Goal: Task Accomplishment & Management: Manage account settings

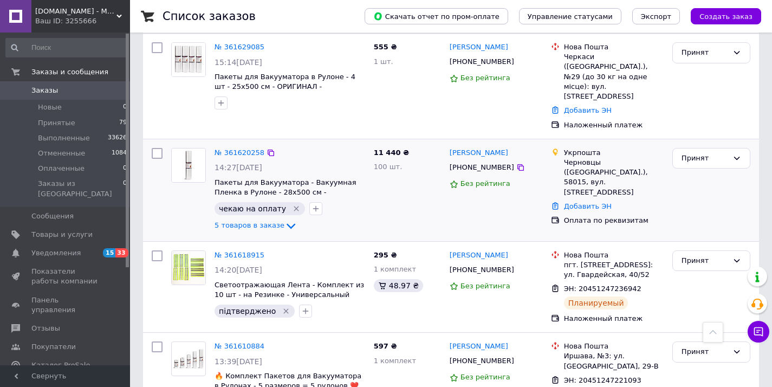
scroll to position [120, 0]
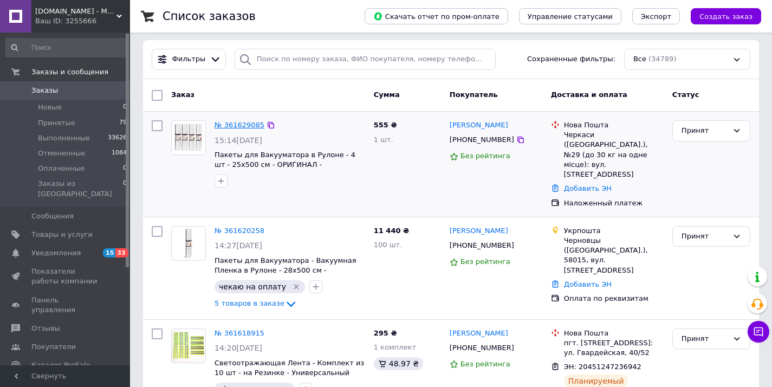
click at [230, 127] on link "№ 361629085" at bounding box center [239, 125] width 50 height 8
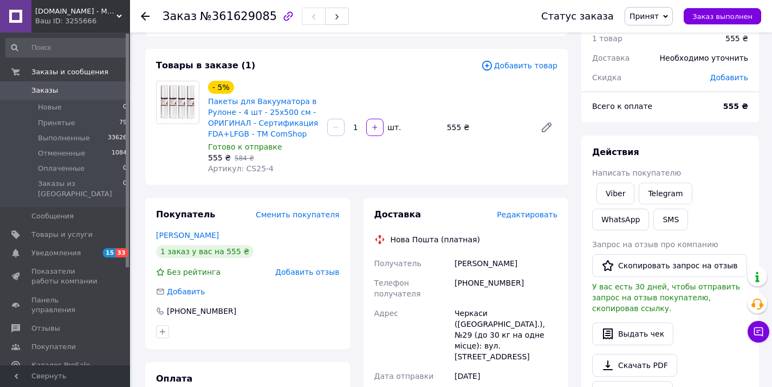
scroll to position [75, 0]
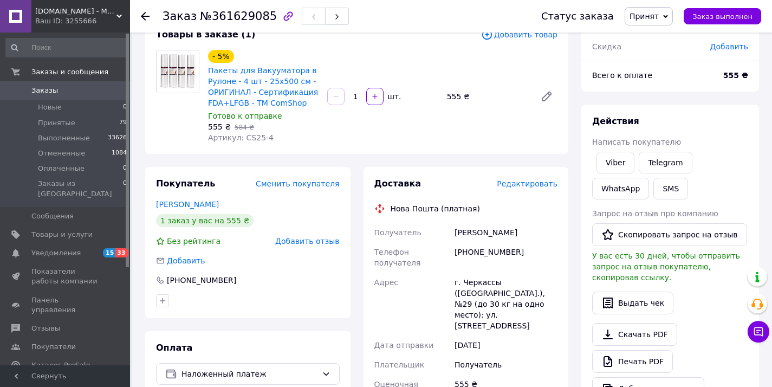
click at [481, 253] on div "+380933760516" at bounding box center [505, 257] width 107 height 30
copy div "380933760516"
drag, startPoint x: 450, startPoint y: 231, endPoint x: 515, endPoint y: 236, distance: 65.2
click at [515, 236] on div "Получатель Євсєєва Олена Телефон получателя +380933760516 Адрес г. Черкассы (Че…" at bounding box center [466, 381] width 188 height 316
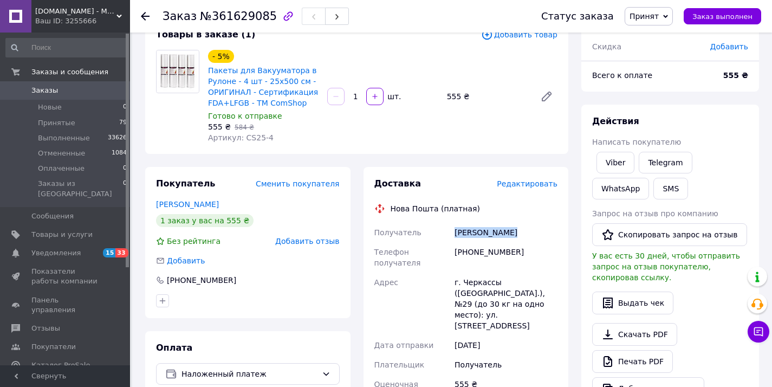
copy div "Получатель Євсєєва Олена"
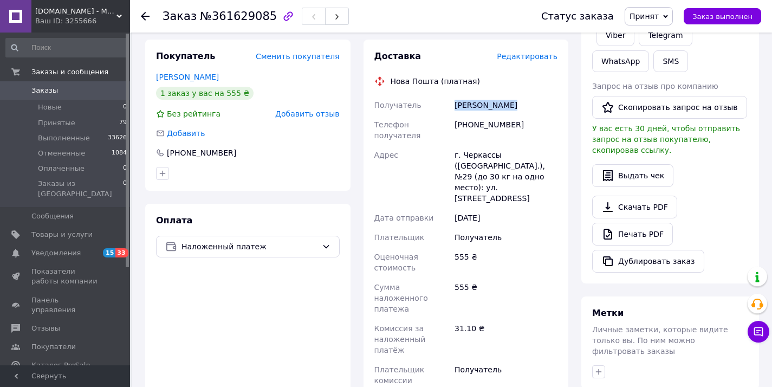
scroll to position [263, 0]
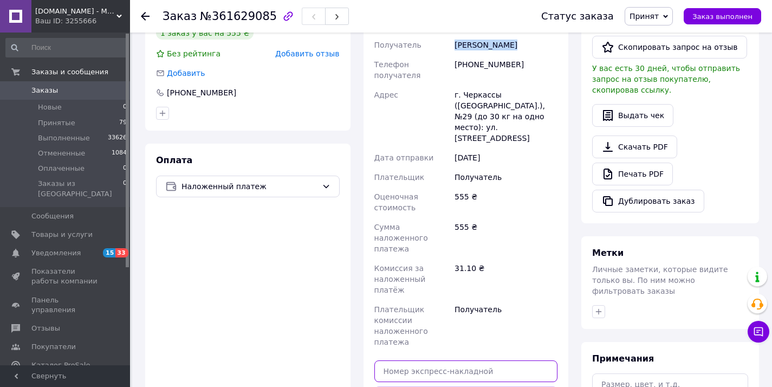
click at [467, 360] on input "text" at bounding box center [466, 371] width 184 height 22
paste input "20451247262409"
type input "20451247262409"
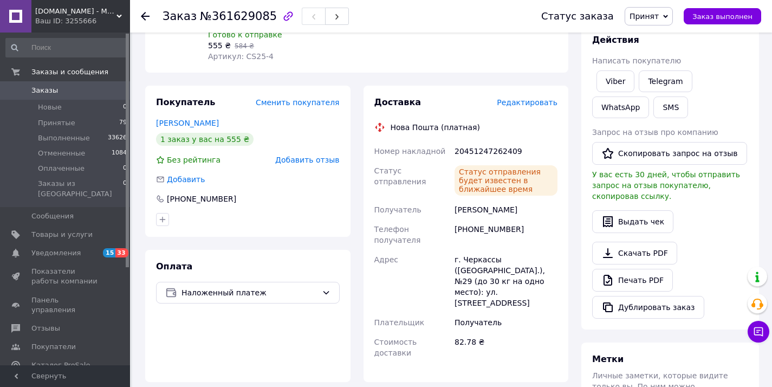
scroll to position [79, 0]
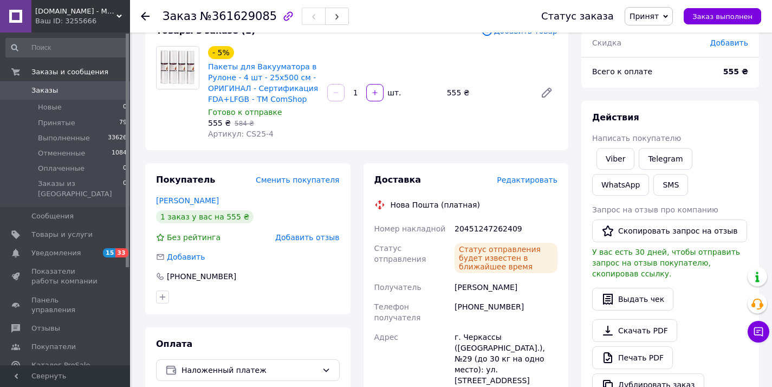
click at [231, 12] on span "№361629085" at bounding box center [238, 16] width 77 height 13
copy span "361629085"
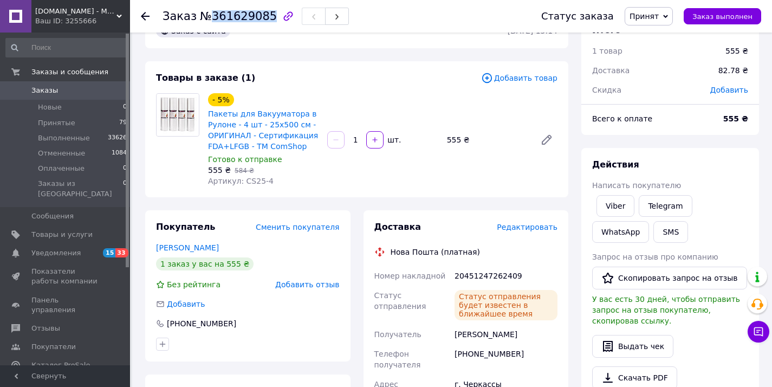
scroll to position [0, 0]
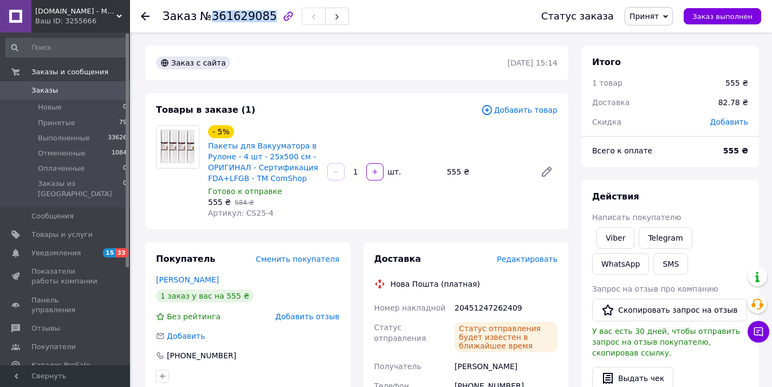
click at [101, 88] on span "0" at bounding box center [115, 91] width 30 height 10
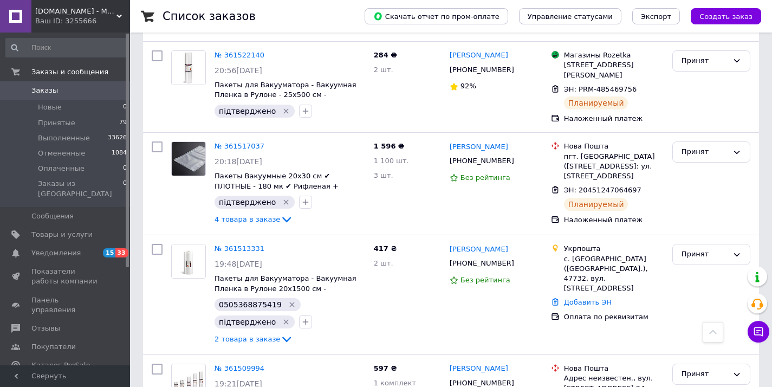
scroll to position [1943, 0]
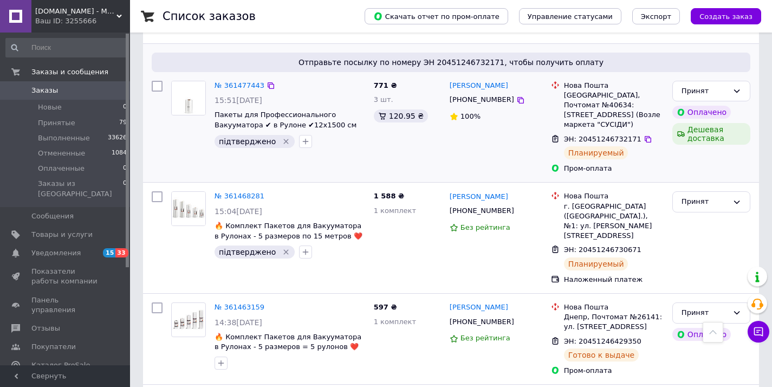
scroll to position [698, 0]
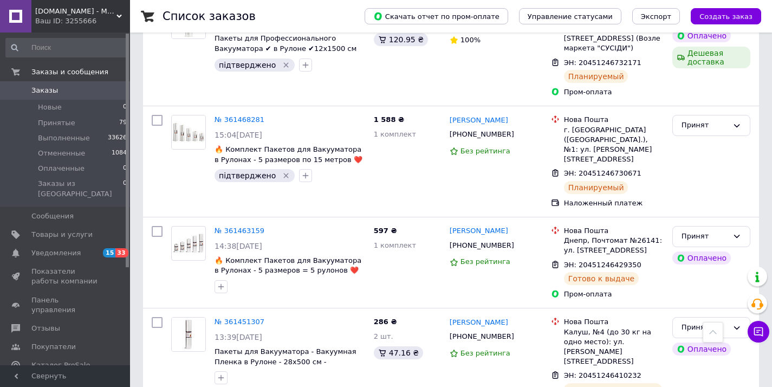
click at [99, 7] on span "[DOMAIN_NAME] - Магазин Подарков" at bounding box center [75, 11] width 81 height 10
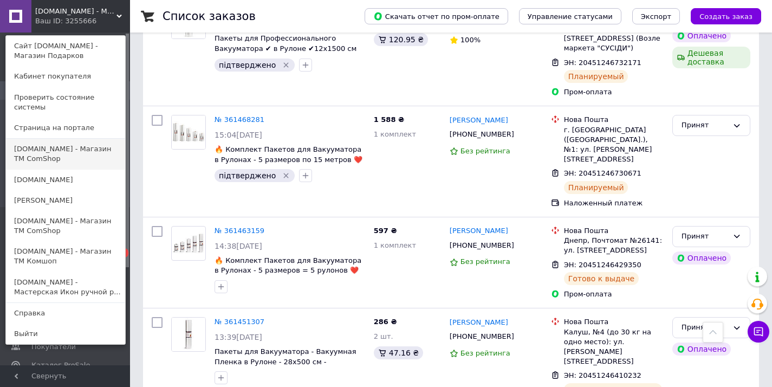
click at [76, 139] on link "[DOMAIN_NAME] - Магазин ТМ ComShop" at bounding box center [65, 154] width 119 height 30
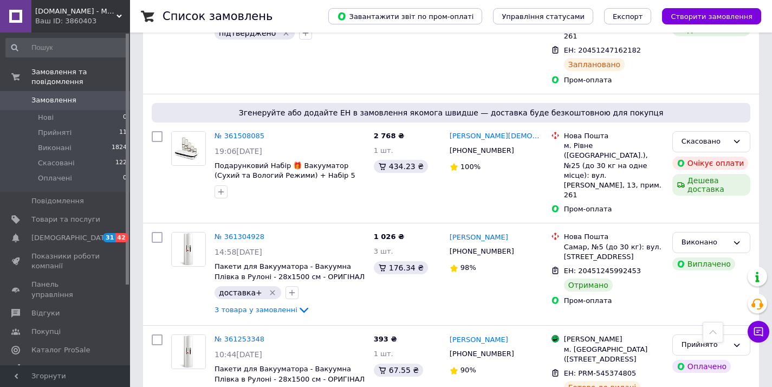
scroll to position [473, 0]
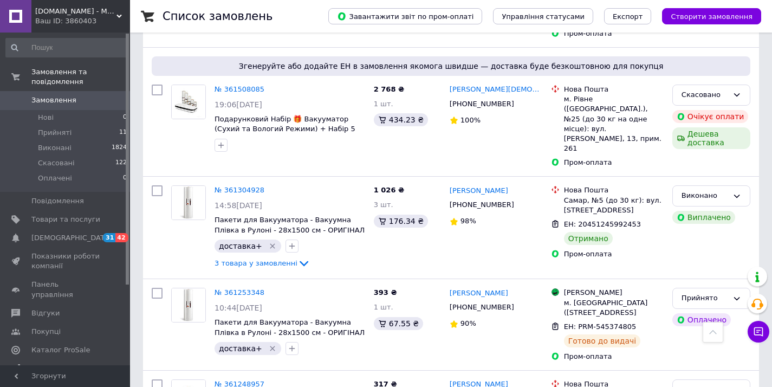
drag, startPoint x: 77, startPoint y: 18, endPoint x: 82, endPoint y: 40, distance: 22.6
click at [77, 18] on div "Ваш ID: 3860403" at bounding box center [82, 21] width 95 height 10
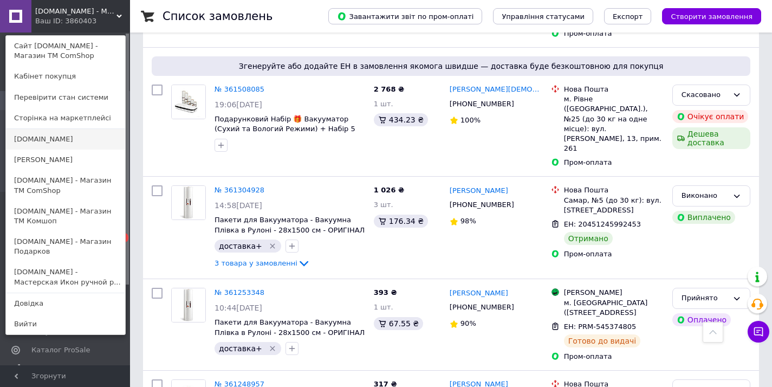
click at [81, 147] on link "[DOMAIN_NAME]" at bounding box center [65, 139] width 119 height 21
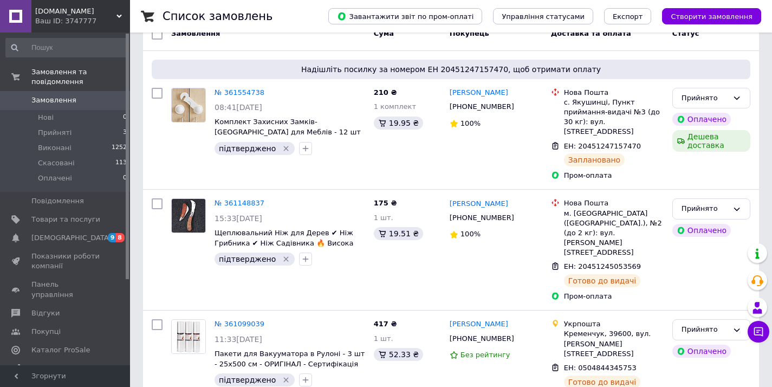
scroll to position [288, 0]
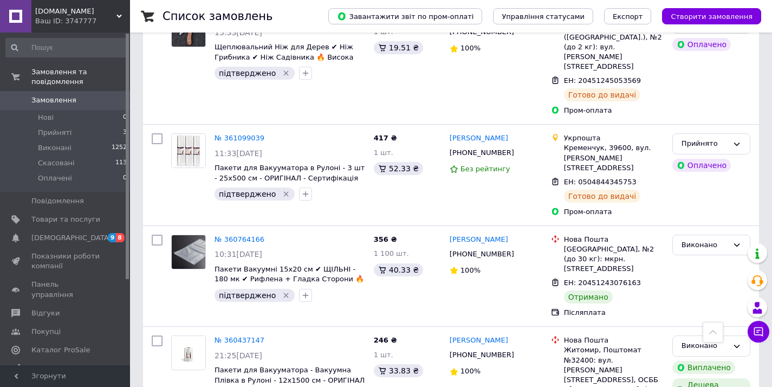
click at [72, 14] on span "[DOMAIN_NAME]" at bounding box center [75, 11] width 81 height 10
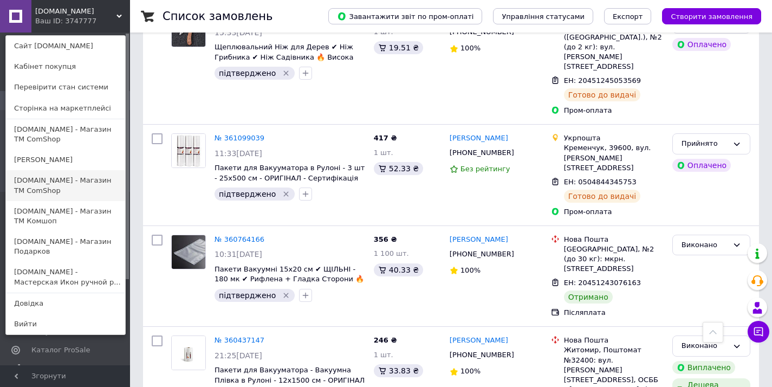
click at [68, 180] on link "[DOMAIN_NAME] - Магазин ТМ ComShop" at bounding box center [65, 185] width 119 height 30
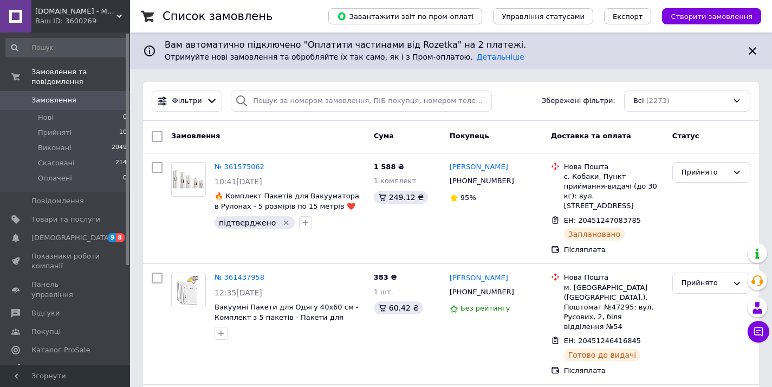
click at [75, 17] on div "Ваш ID: 3600269" at bounding box center [82, 21] width 95 height 10
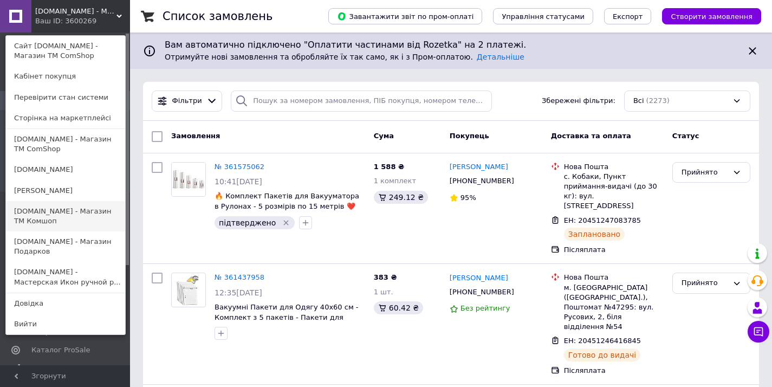
click at [68, 219] on link "[DOMAIN_NAME] - Магазин TM Комшоп" at bounding box center [65, 216] width 119 height 30
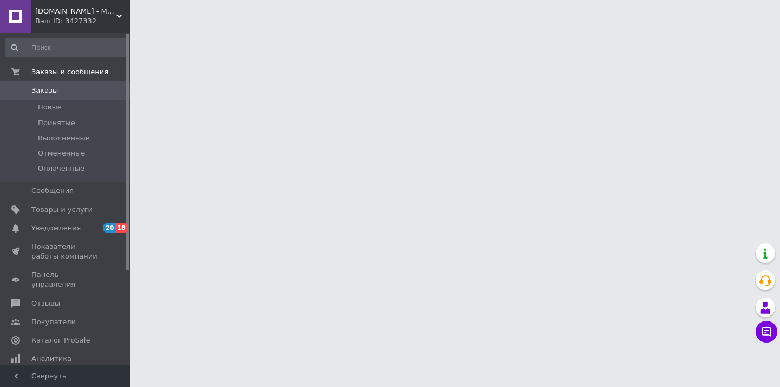
click at [47, 27] on div "ComShop.UA - Магазин TM Комшоп Ваш ID: 3427332" at bounding box center [80, 16] width 99 height 32
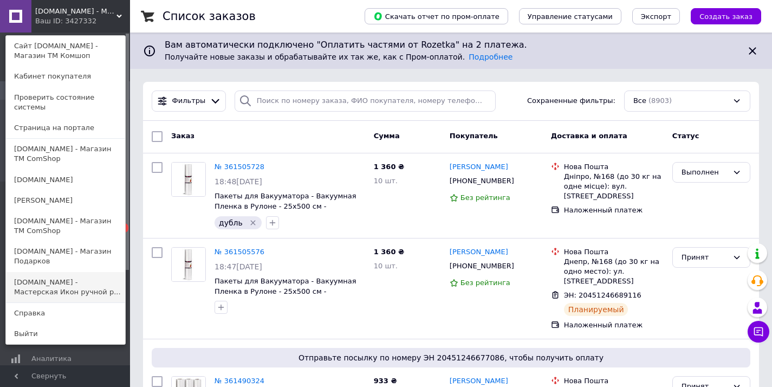
click at [105, 289] on link "[DOMAIN_NAME] - Мастерская Икон ручной р..." at bounding box center [65, 287] width 119 height 30
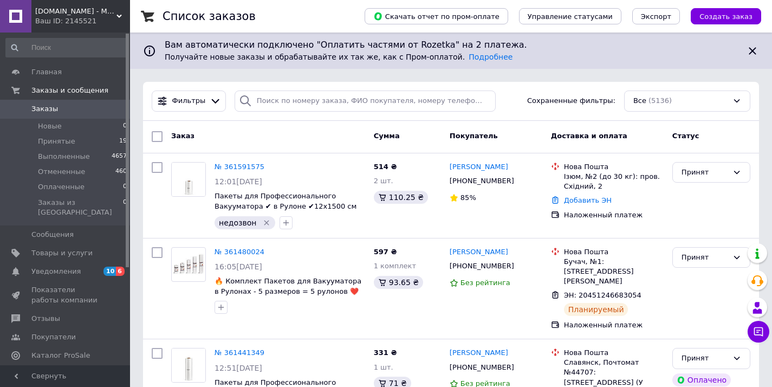
click at [73, 15] on span "[DOMAIN_NAME] - Мастерская Икон ручной работы под [GEOGRAPHIC_DATA]" at bounding box center [75, 11] width 81 height 10
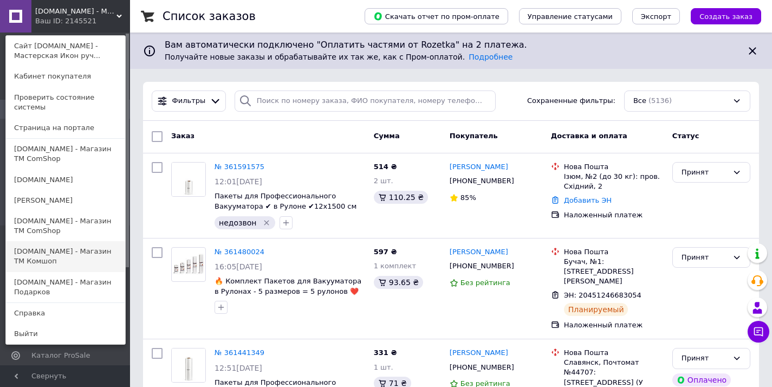
click at [63, 253] on link "[DOMAIN_NAME] - Магазин TM Комшоп" at bounding box center [65, 256] width 119 height 30
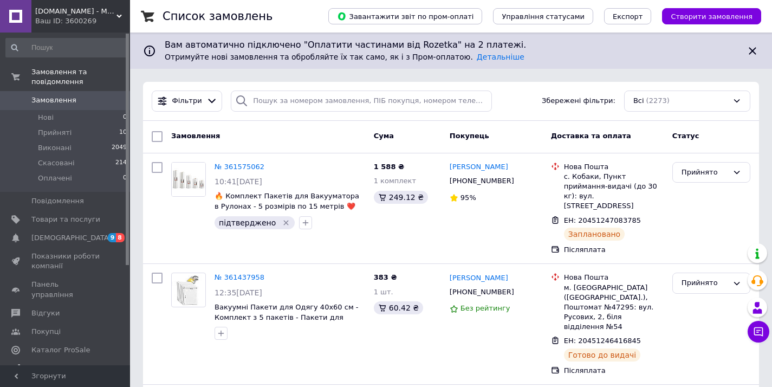
click at [57, 11] on span "[DOMAIN_NAME] - Магазин ТМ ComShop" at bounding box center [75, 11] width 81 height 10
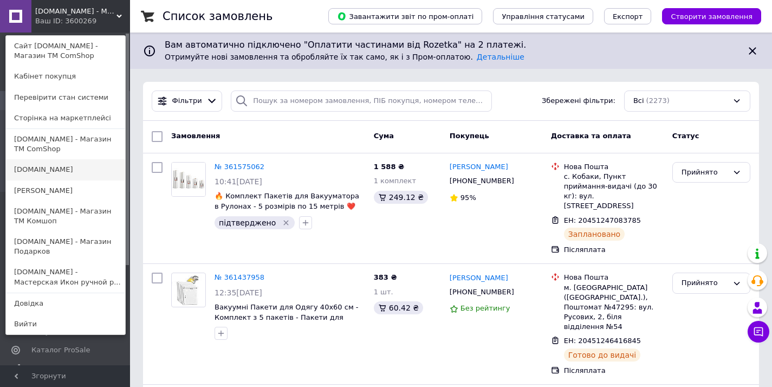
click at [64, 162] on link "[DOMAIN_NAME]" at bounding box center [65, 169] width 119 height 21
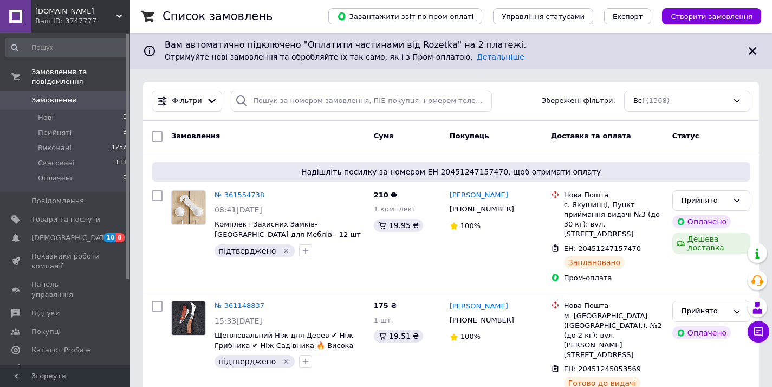
click at [50, 8] on span "[DOMAIN_NAME]" at bounding box center [75, 11] width 81 height 10
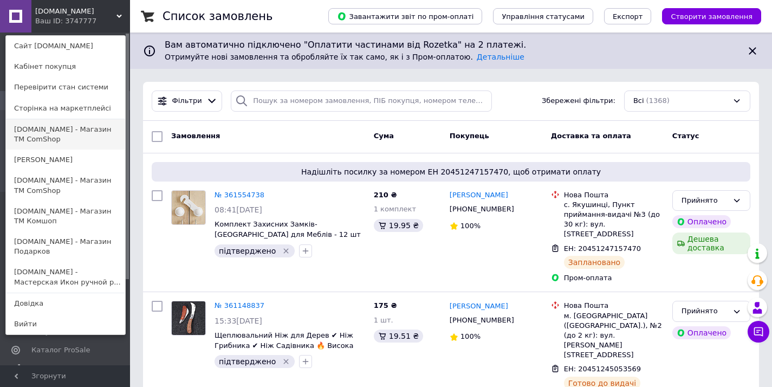
click at [66, 134] on link "[DOMAIN_NAME] - Магазин ТМ ComShop" at bounding box center [65, 134] width 119 height 30
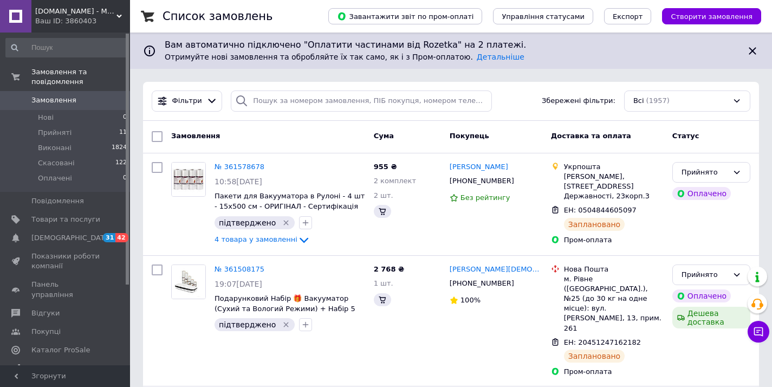
click at [80, 11] on span "[DOMAIN_NAME] - Магазин ТМ ComShop" at bounding box center [75, 11] width 81 height 10
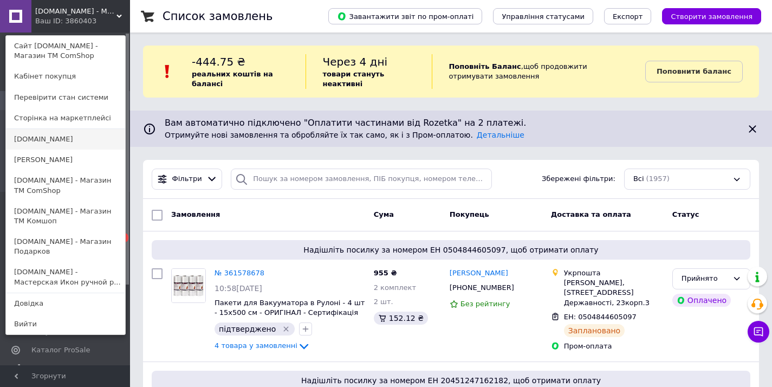
click at [74, 143] on link "[DOMAIN_NAME]" at bounding box center [65, 139] width 119 height 21
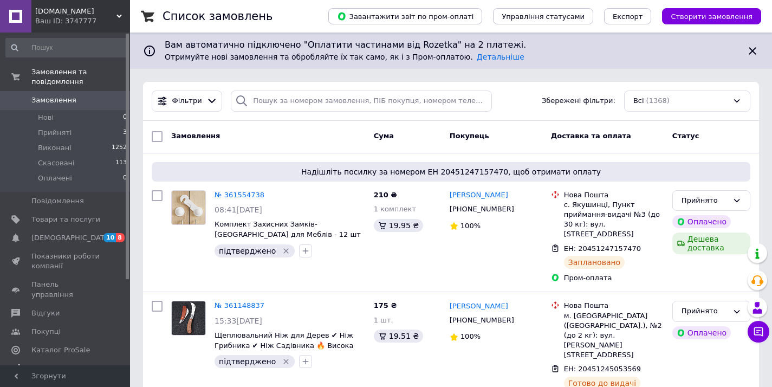
click at [89, 4] on div "[DOMAIN_NAME] Ваш ID: 3747777" at bounding box center [80, 16] width 99 height 32
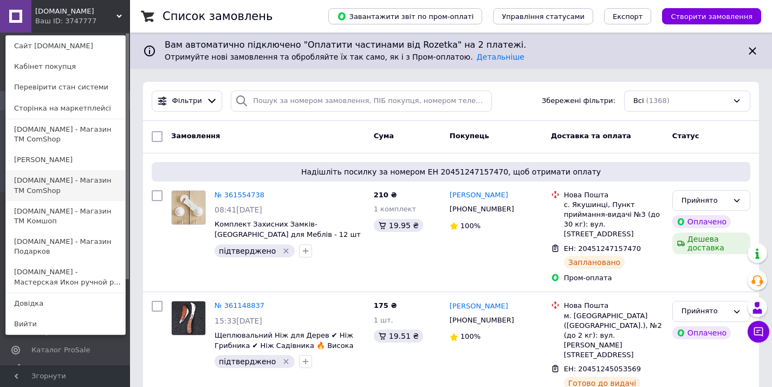
click at [94, 186] on link "[DOMAIN_NAME] - Магазин ТМ ComShop" at bounding box center [65, 185] width 119 height 30
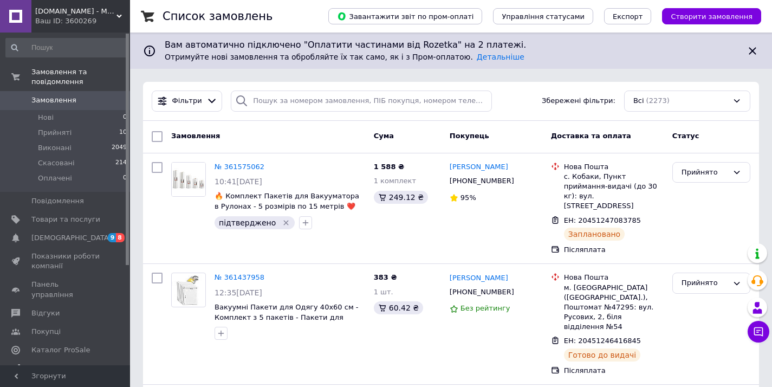
click at [114, 19] on div "Ваш ID: 3600269" at bounding box center [82, 21] width 95 height 10
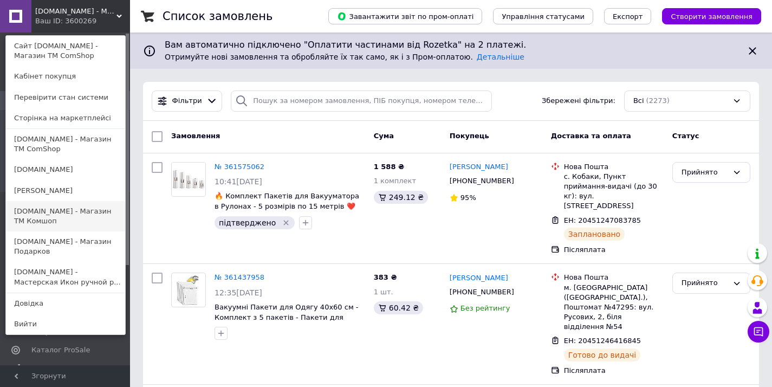
click at [60, 215] on link "[DOMAIN_NAME] - Магазин TM Комшоп" at bounding box center [65, 216] width 119 height 30
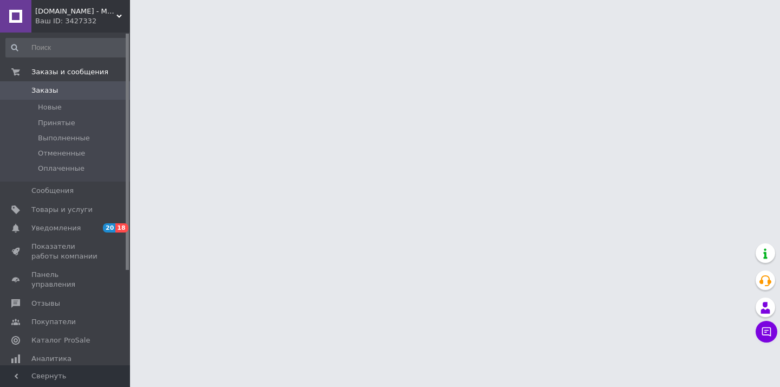
click at [76, 18] on div "Ваш ID: 3427332" at bounding box center [82, 21] width 95 height 10
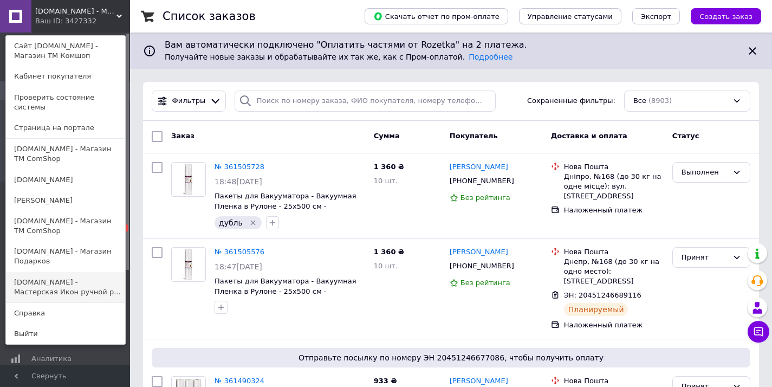
click at [68, 283] on link "[DOMAIN_NAME] - Мастерская Икон ручной р..." at bounding box center [65, 287] width 119 height 30
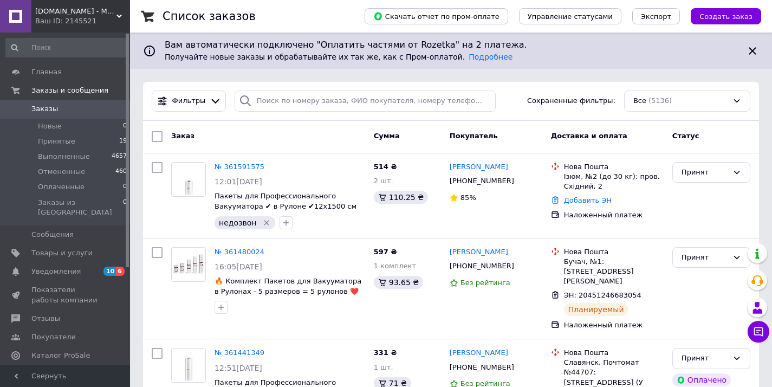
click at [94, 19] on div "Ваш ID: 2145521" at bounding box center [82, 21] width 95 height 10
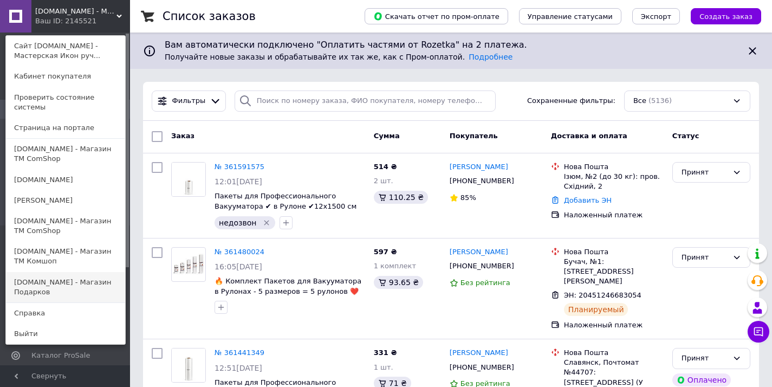
click at [89, 282] on link "[DOMAIN_NAME] - Магазин Подарков" at bounding box center [65, 287] width 119 height 30
